Goal: Check status: Check status

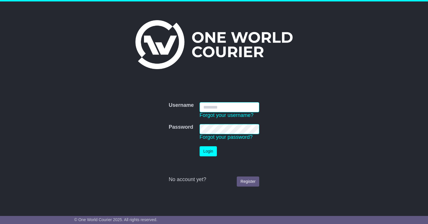
type input "**********"
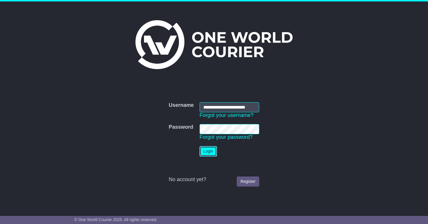
click at [209, 151] on button "Login" at bounding box center [207, 151] width 17 height 10
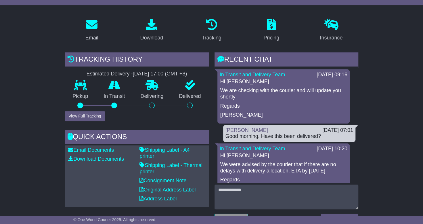
scroll to position [86, 0]
